Goal: Task Accomplishment & Management: Use online tool/utility

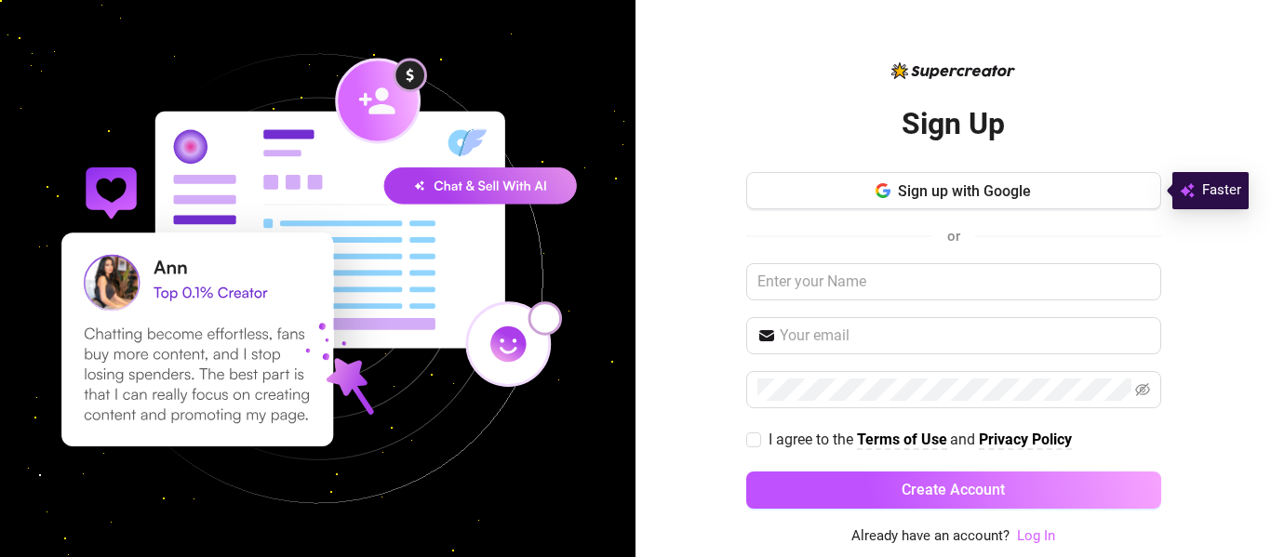
click at [1039, 541] on link "Log In" at bounding box center [1036, 535] width 38 height 17
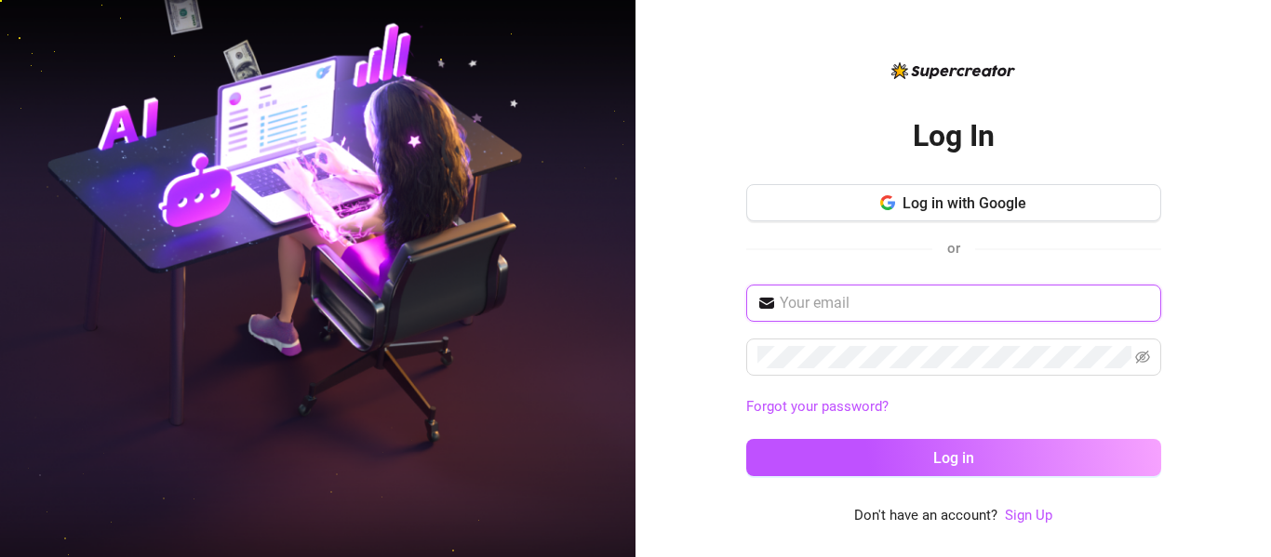
type input "cherizarmaxinemagat@yahoo.com"
click at [1064, 293] on input "cherizarmaxinemagat@yahoo.com" at bounding box center [965, 303] width 370 height 22
type input "maxine@pietroboselli.com"
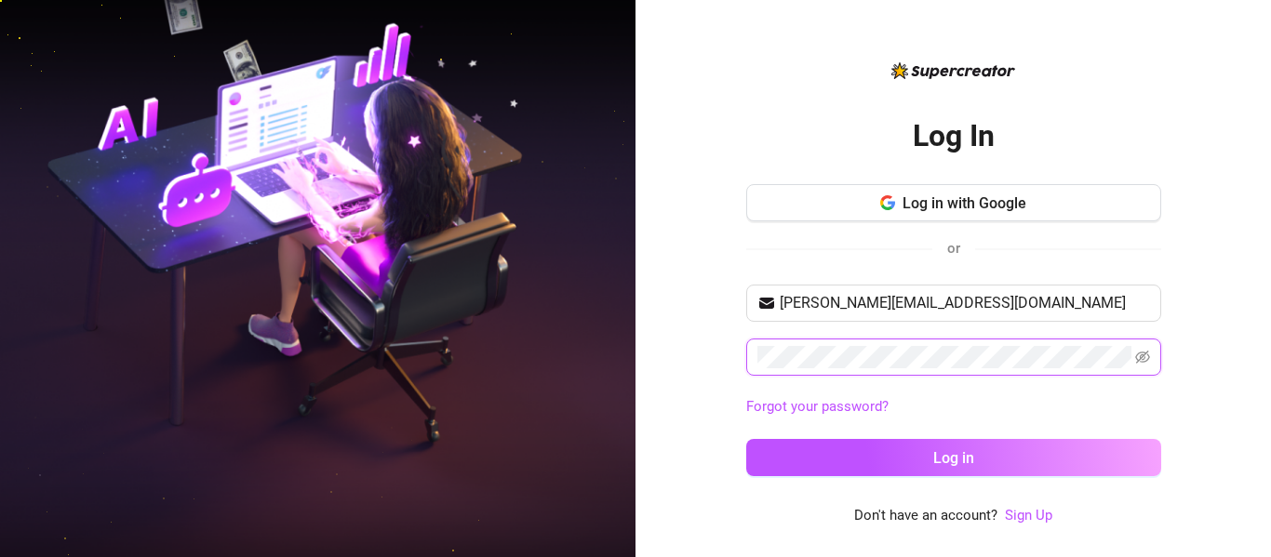
click at [746, 439] on button "Log in" at bounding box center [953, 457] width 415 height 37
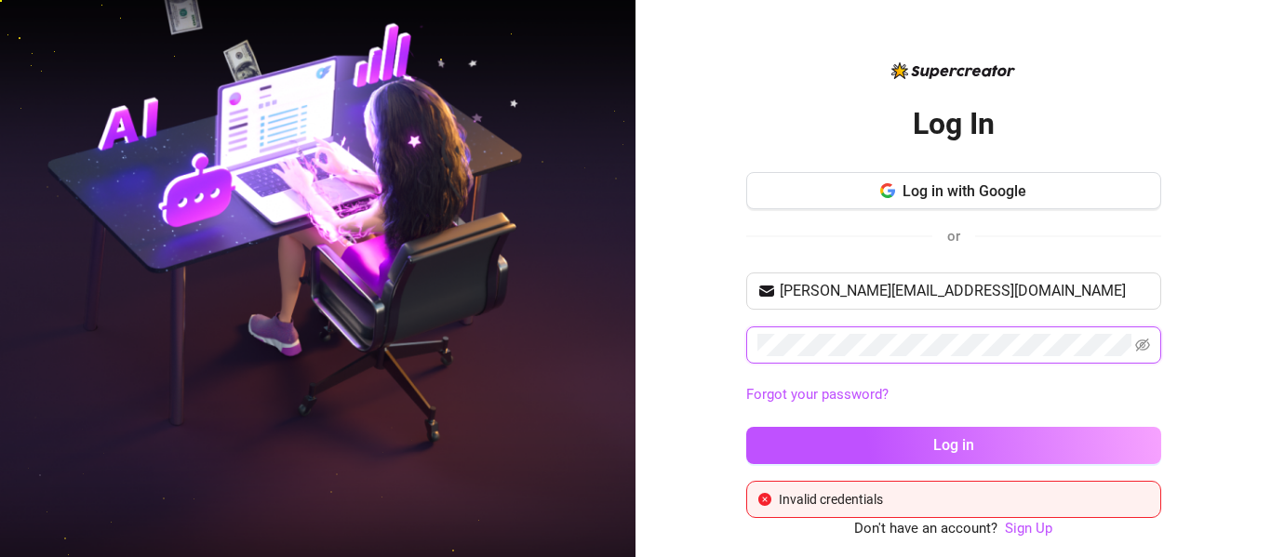
click at [746, 427] on button "Log in" at bounding box center [953, 445] width 415 height 37
click at [1139, 362] on span at bounding box center [953, 345] width 415 height 37
click at [1143, 349] on icon "eye-invisible" at bounding box center [1142, 345] width 15 height 15
click at [746, 427] on button "Log in" at bounding box center [953, 445] width 415 height 37
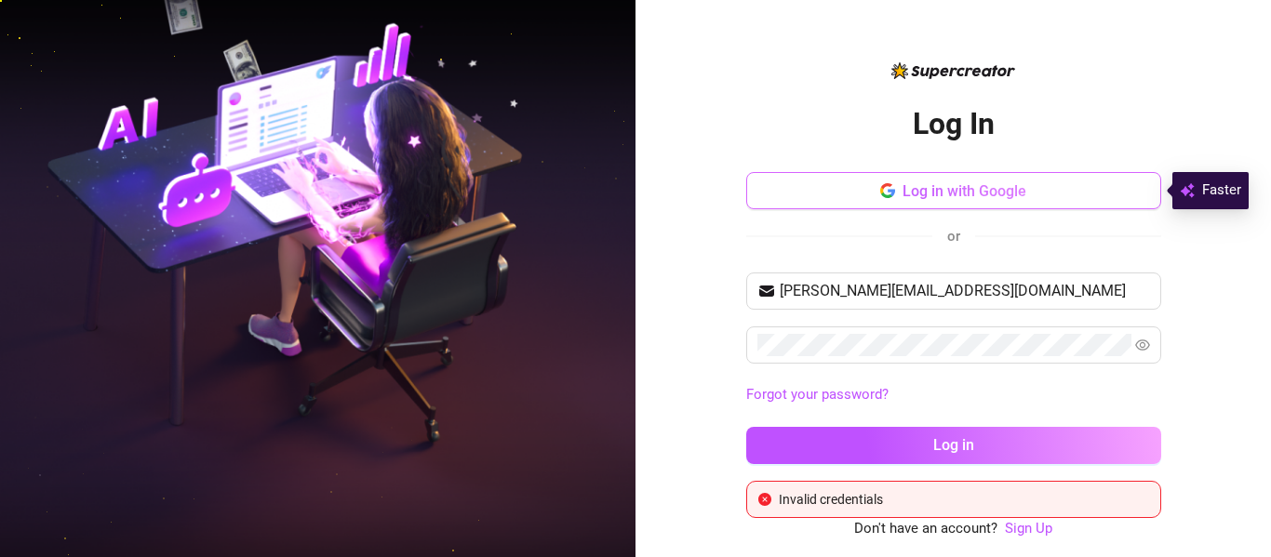
click at [1017, 200] on button "Log in with Google" at bounding box center [953, 190] width 415 height 37
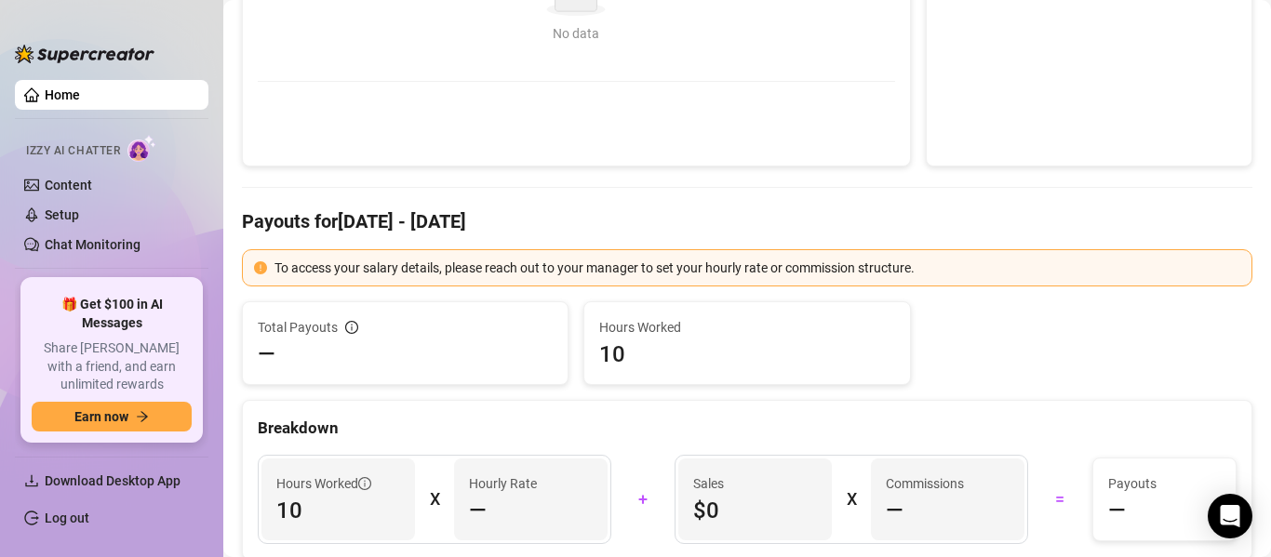
scroll to position [69, 0]
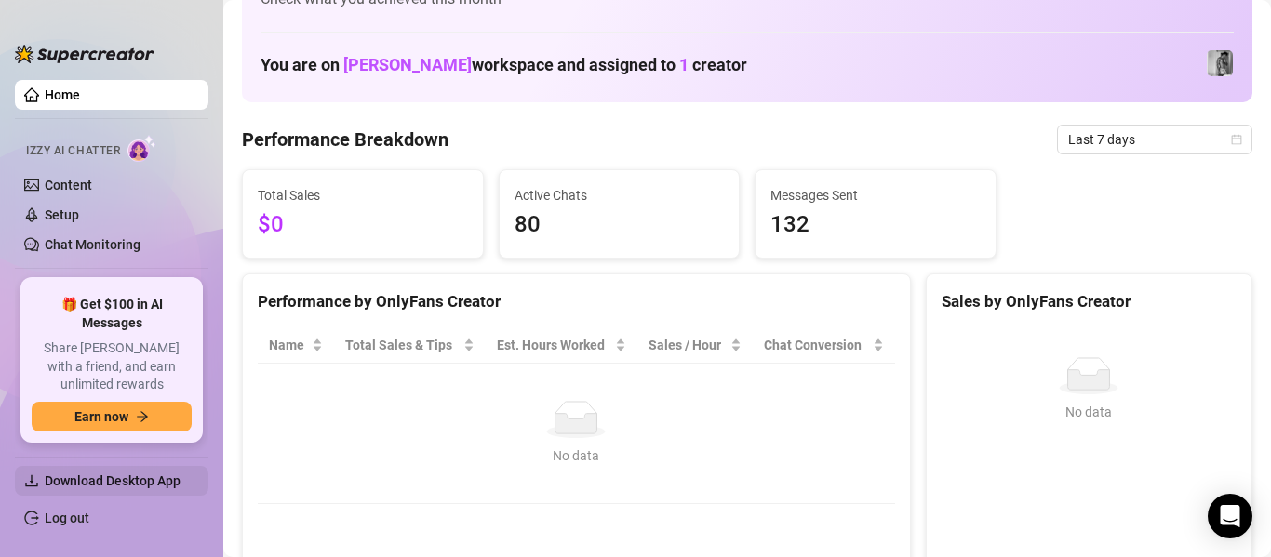
click at [135, 474] on span "Download Desktop App" at bounding box center [113, 481] width 136 height 15
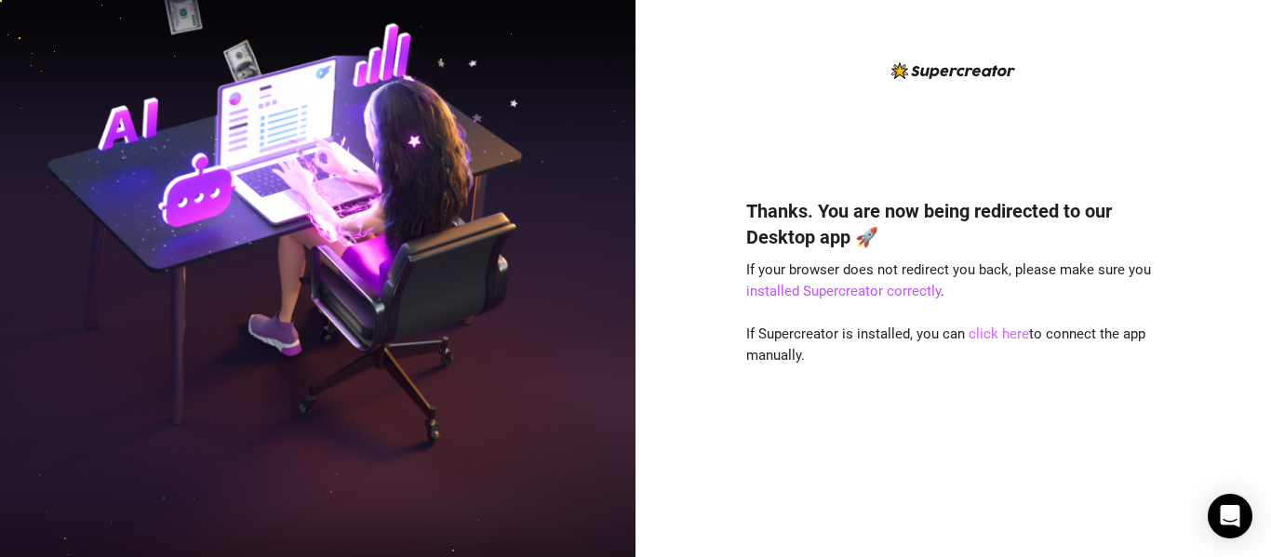
click at [1002, 337] on link "click here" at bounding box center [998, 334] width 60 height 17
click at [928, 291] on link "installed Supercreator correctly" at bounding box center [843, 291] width 194 height 17
click at [862, 285] on link "installed Supercreator correctly" at bounding box center [843, 291] width 194 height 17
click at [808, 290] on link "installed Supercreator correctly" at bounding box center [843, 291] width 194 height 17
click at [983, 337] on link "click here" at bounding box center [998, 334] width 60 height 17
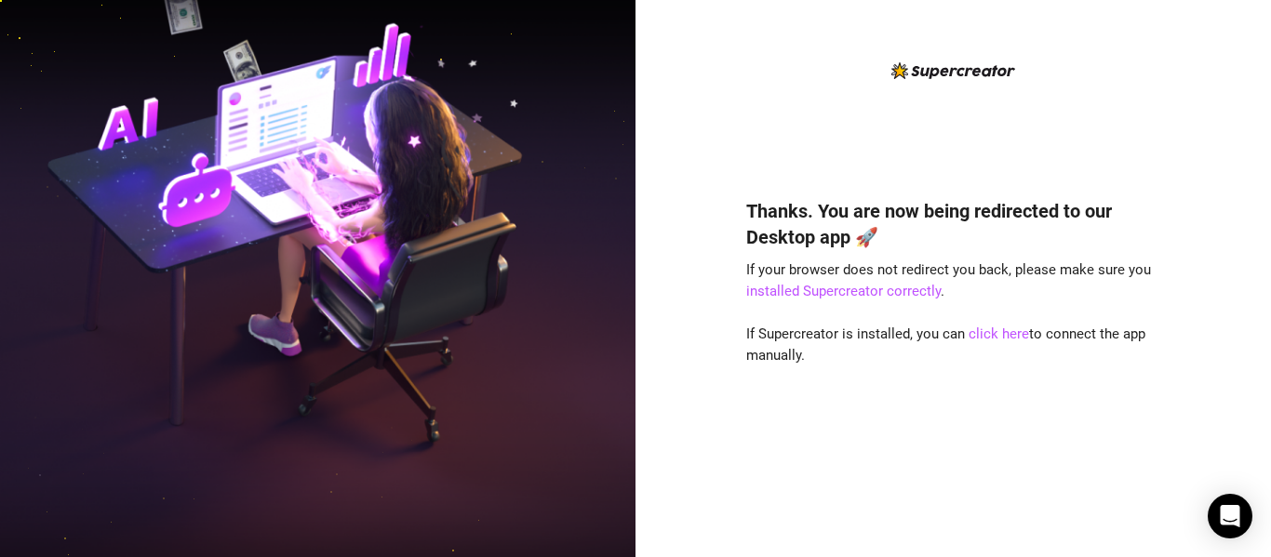
click at [773, 460] on div "Thanks. You are now being redirected to our Desktop app 🚀 If your browser does …" at bounding box center [953, 350] width 415 height 354
click at [1012, 337] on link "click here" at bounding box center [998, 334] width 60 height 17
click at [142, 51] on img at bounding box center [317, 278] width 635 height 797
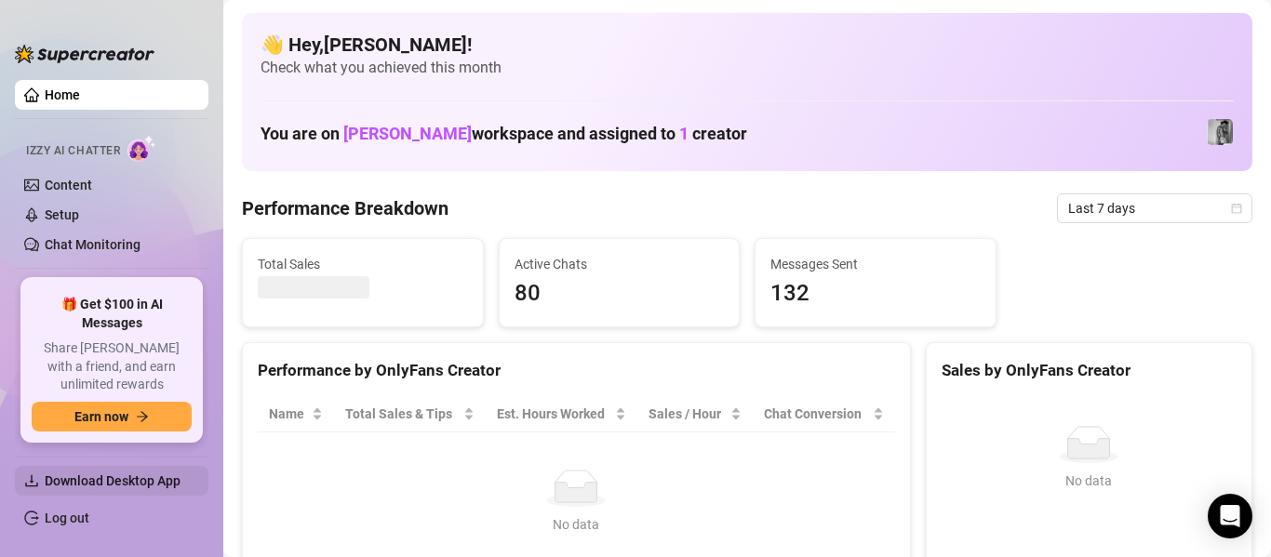
click at [143, 468] on span "Download Desktop App" at bounding box center [119, 481] width 149 height 30
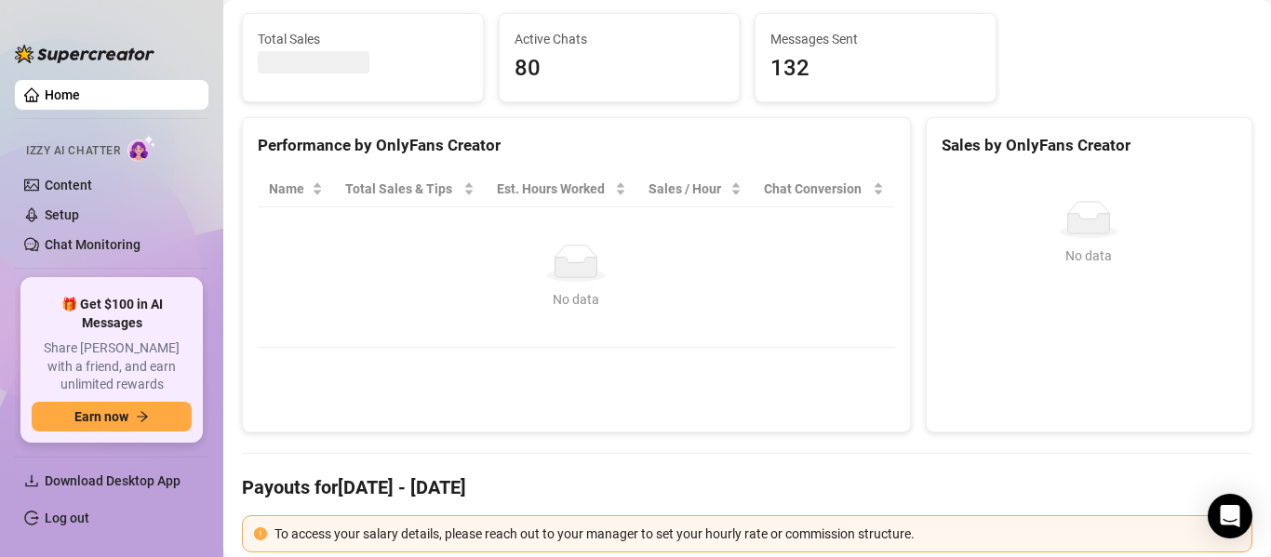
scroll to position [227, 0]
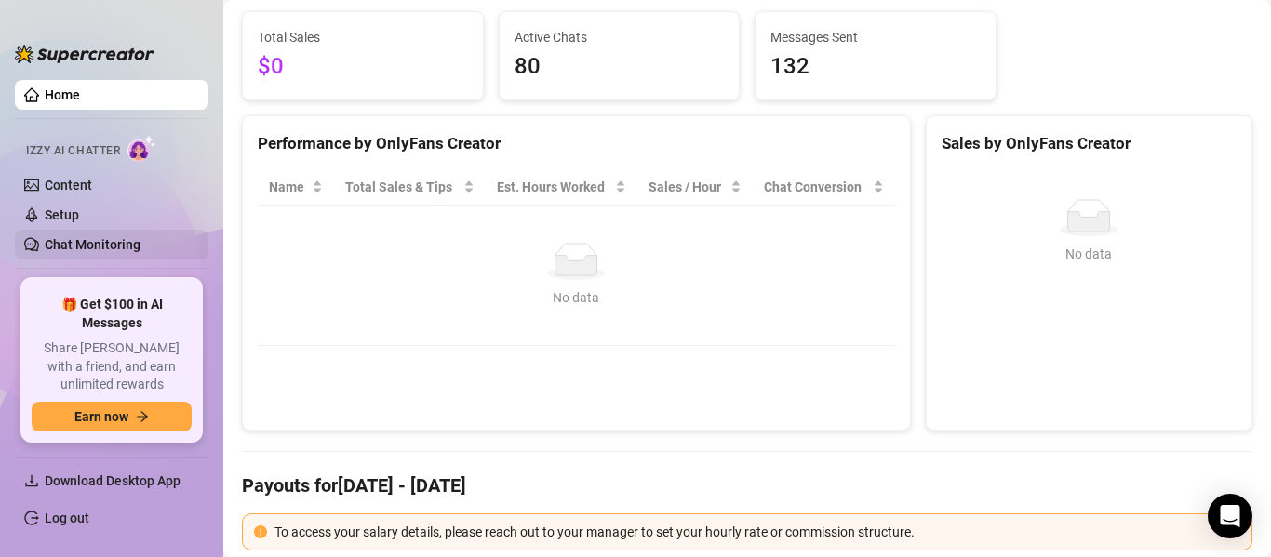
click at [140, 238] on link "Chat Monitoring" at bounding box center [93, 244] width 96 height 15
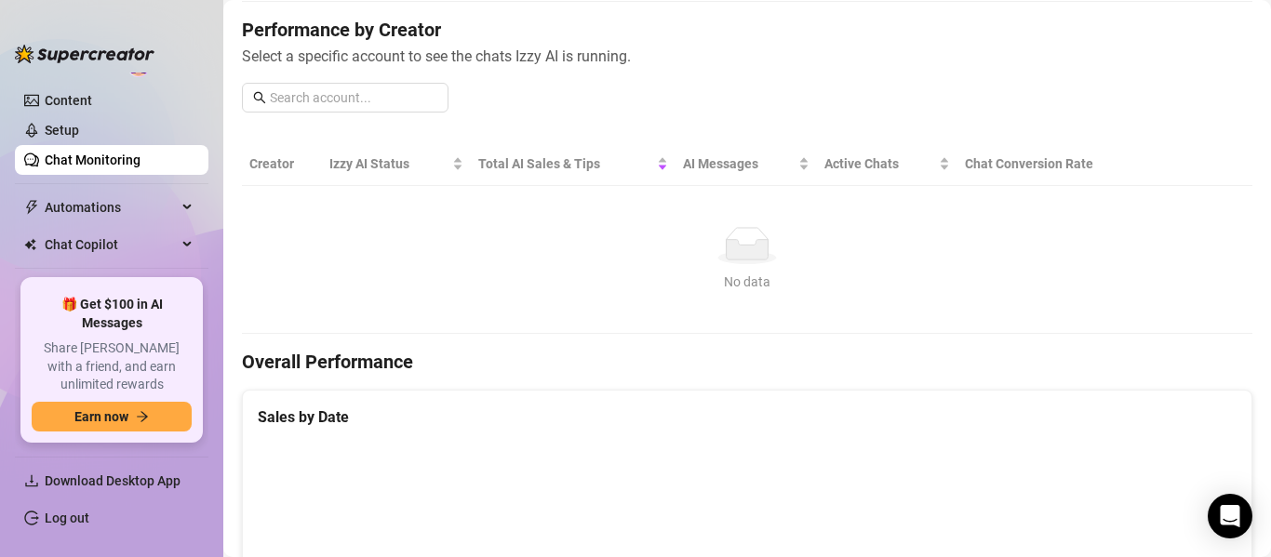
scroll to position [146, 0]
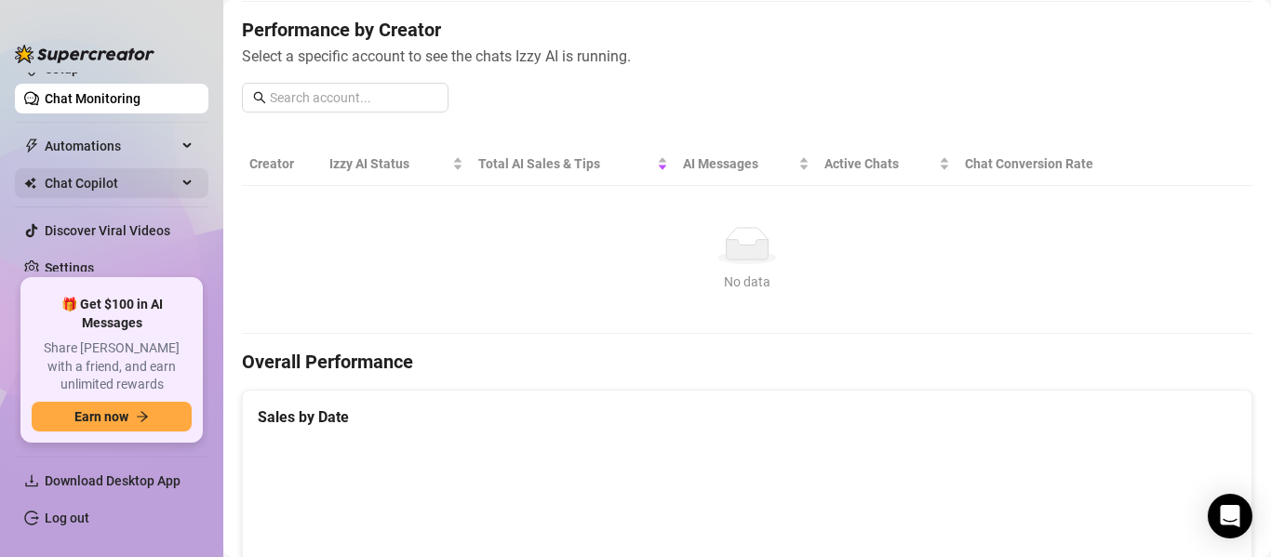
click at [153, 185] on span "Chat Copilot" at bounding box center [111, 183] width 132 height 30
